Goal: Task Accomplishment & Management: Manage account settings

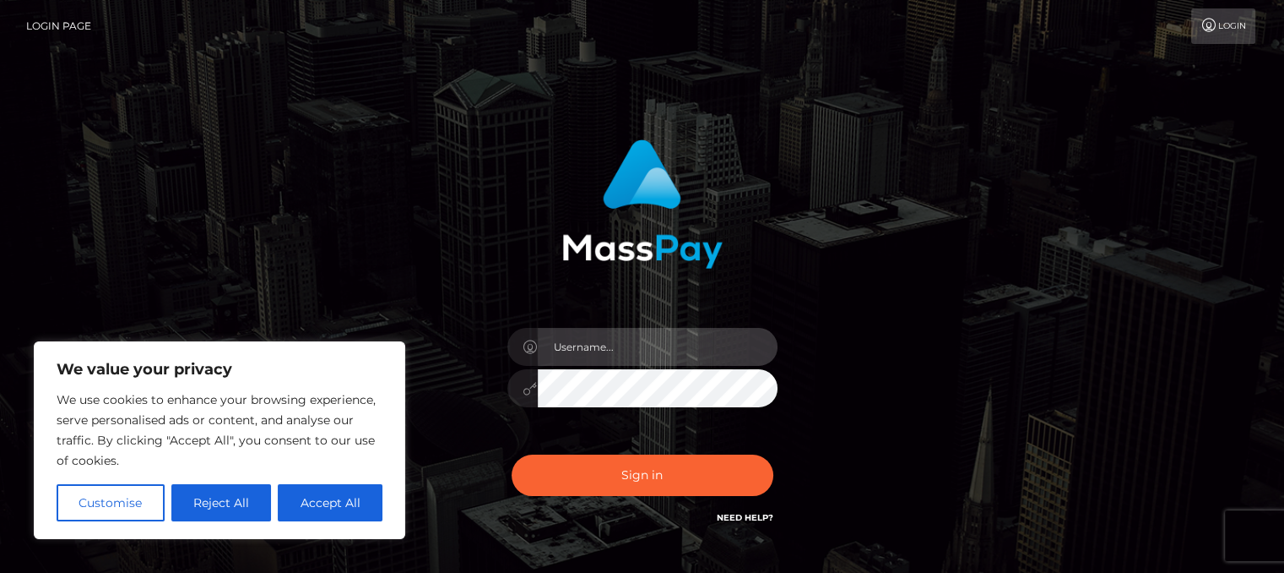
click at [603, 356] on input "text" at bounding box center [658, 347] width 240 height 38
type input "Angelinarain"
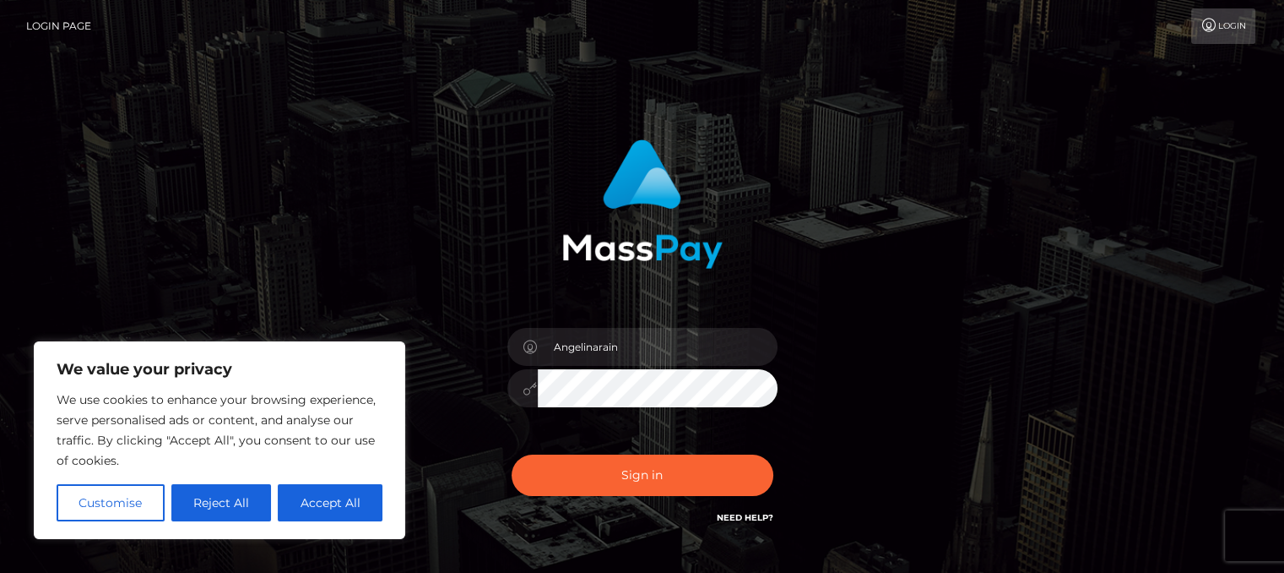
click at [512, 454] on button "Sign in" at bounding box center [643, 474] width 262 height 41
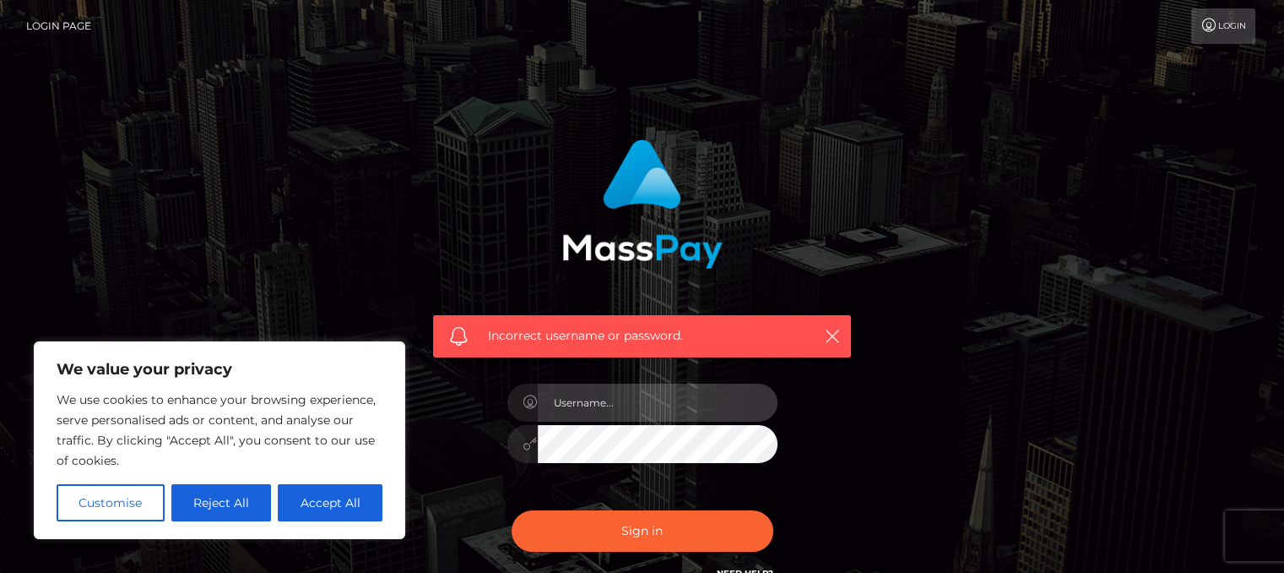
click at [578, 403] on input "text" at bounding box center [658, 402] width 240 height 38
type input "Angelinarain"
click at [512, 510] on button "Sign in" at bounding box center [643, 530] width 262 height 41
click at [551, 405] on input "text" at bounding box center [658, 402] width 240 height 38
type input "colynandmeli@gmail.com"
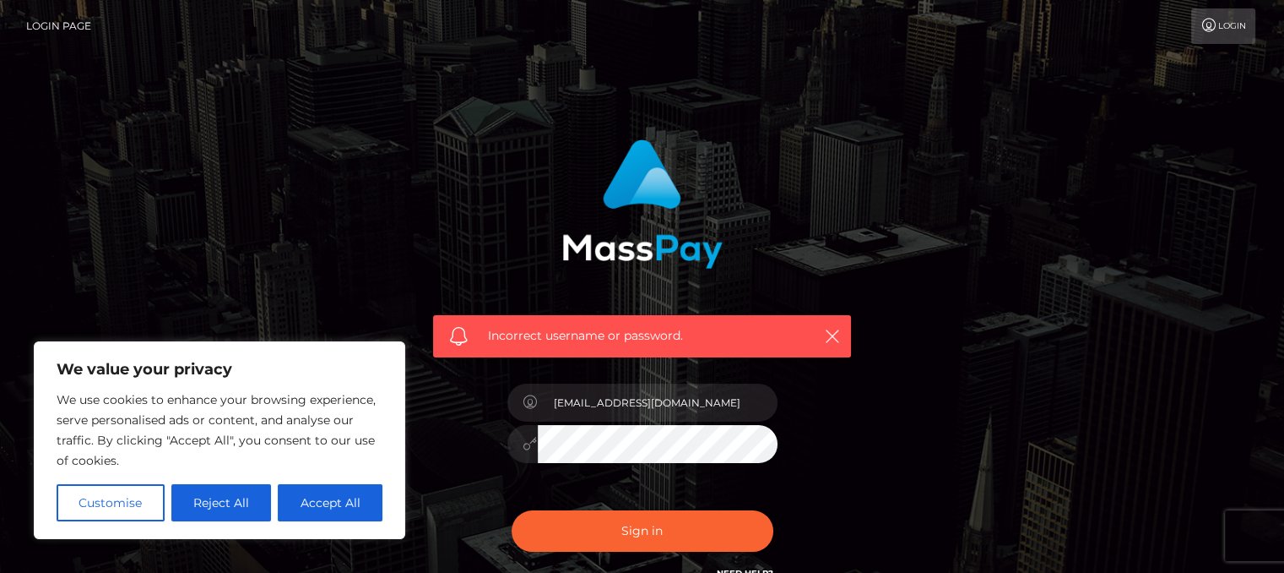
click at [512, 510] on button "Sign in" at bounding box center [643, 530] width 262 height 41
click at [188, 514] on button "Reject All" at bounding box center [221, 502] width 100 height 37
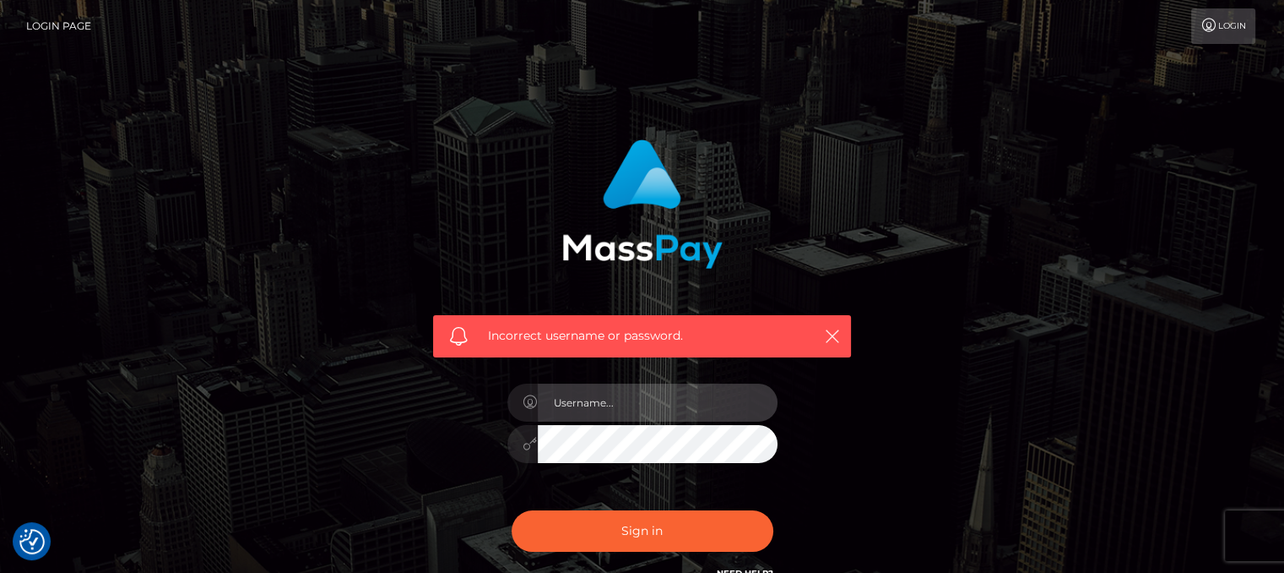
click at [598, 395] on input "text" at bounding box center [658, 402] width 240 height 38
